Goal: Navigation & Orientation: Find specific page/section

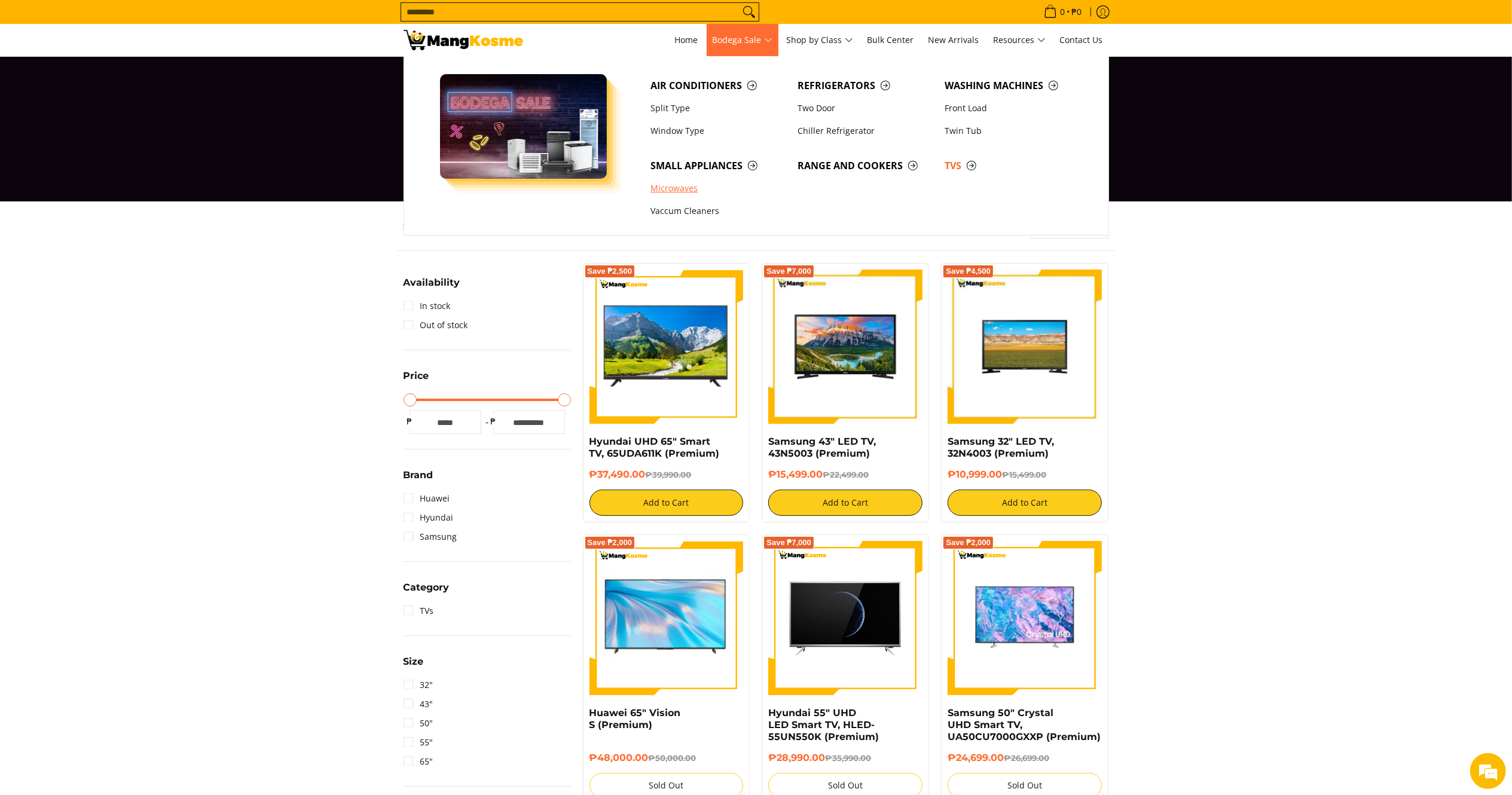
click at [690, 188] on link "Microwaves" at bounding box center [718, 189] width 147 height 23
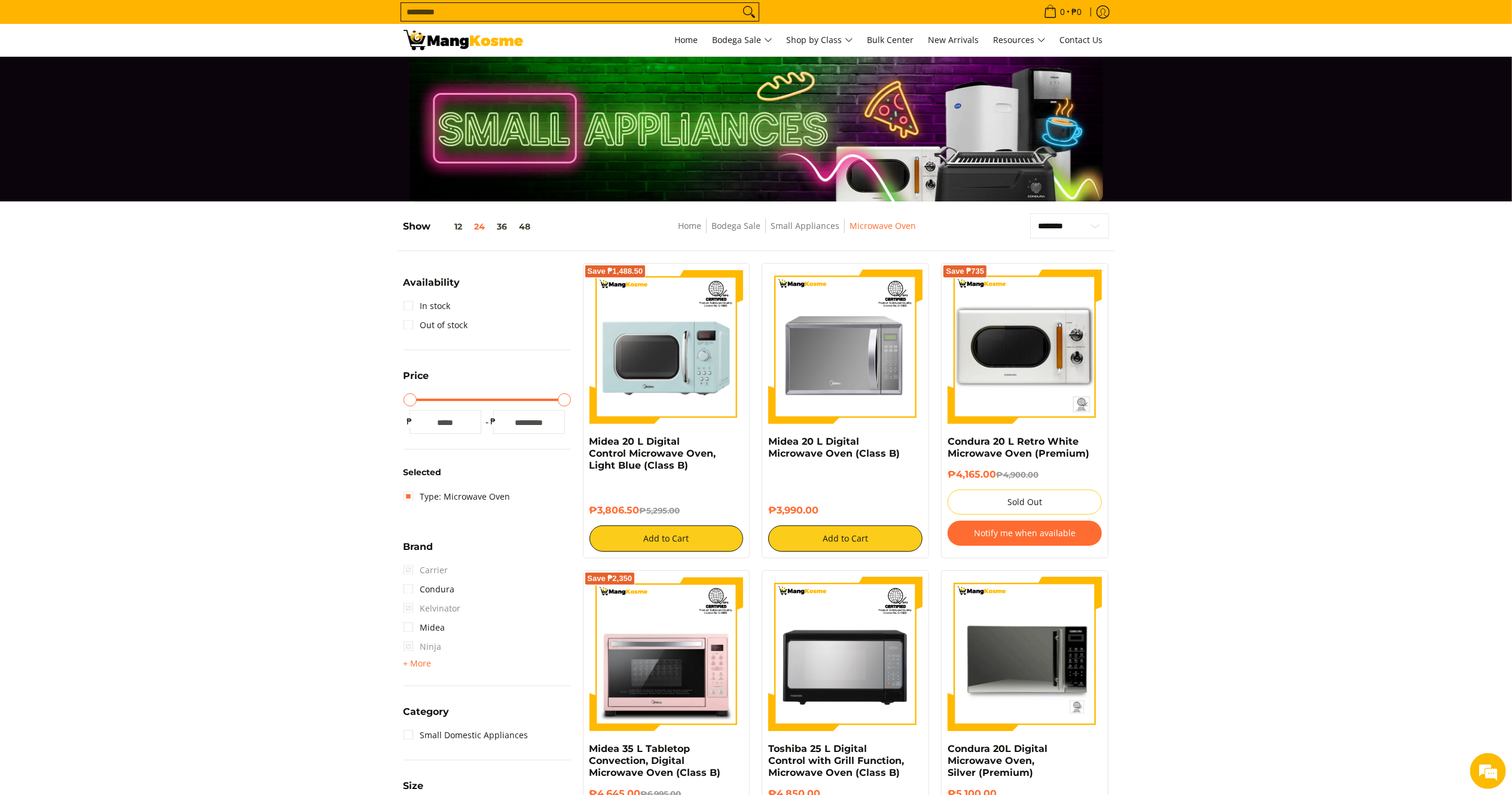
click at [491, 40] on img at bounding box center [464, 39] width 120 height 21
